Goal: Task Accomplishment & Management: Use online tool/utility

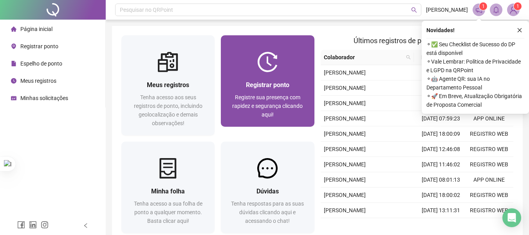
click at [256, 70] on div at bounding box center [267, 62] width 93 height 20
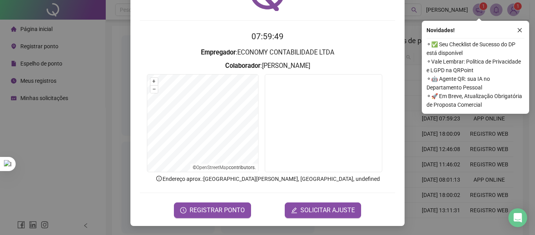
scroll to position [54, 0]
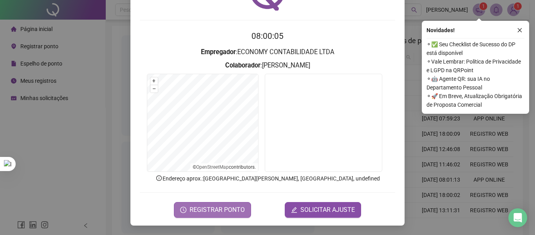
click at [215, 214] on button "REGISTRAR PONTO" at bounding box center [212, 210] width 77 height 16
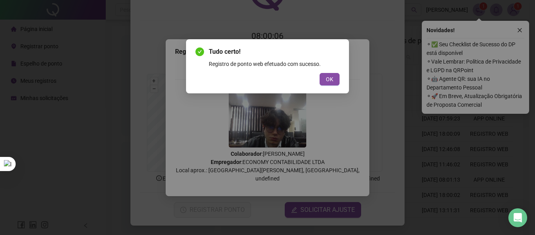
click at [326, 72] on div "Tudo certo! Registro de ponto web efetuado com sucesso. OK" at bounding box center [267, 66] width 144 height 38
click at [327, 83] on span "OK" at bounding box center [329, 79] width 7 height 9
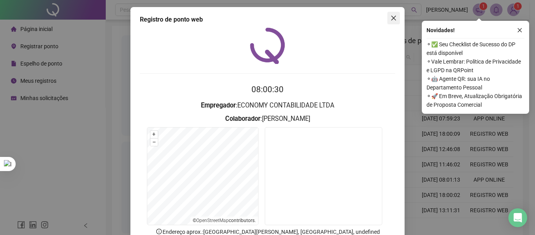
scroll to position [0, 0]
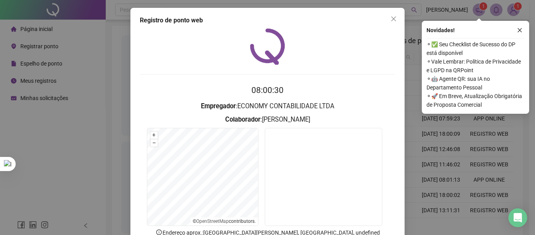
click at [394, 23] on button "Close" at bounding box center [393, 19] width 13 height 13
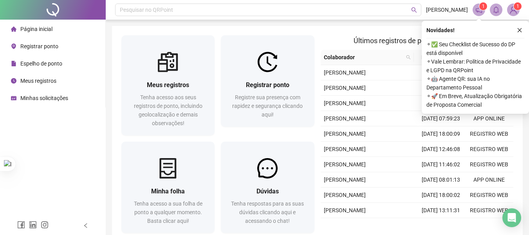
click at [33, 84] on span "Meus registros" at bounding box center [38, 81] width 36 height 6
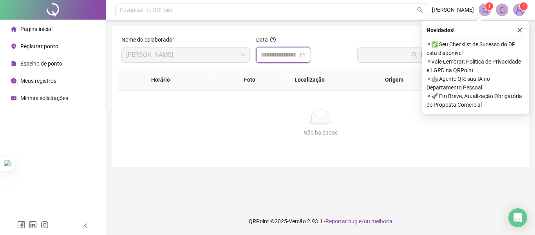
click at [268, 58] on input at bounding box center [280, 54] width 38 height 9
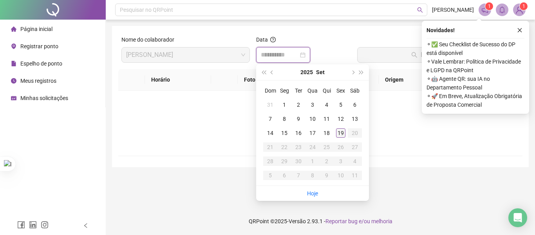
type input "**********"
click at [343, 133] on div "19" at bounding box center [340, 132] width 9 height 9
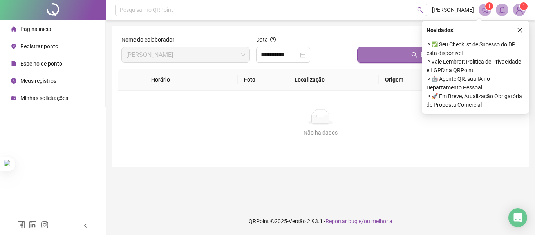
click at [390, 61] on button "Buscar registros" at bounding box center [438, 55] width 162 height 16
